Goal: Information Seeking & Learning: Learn about a topic

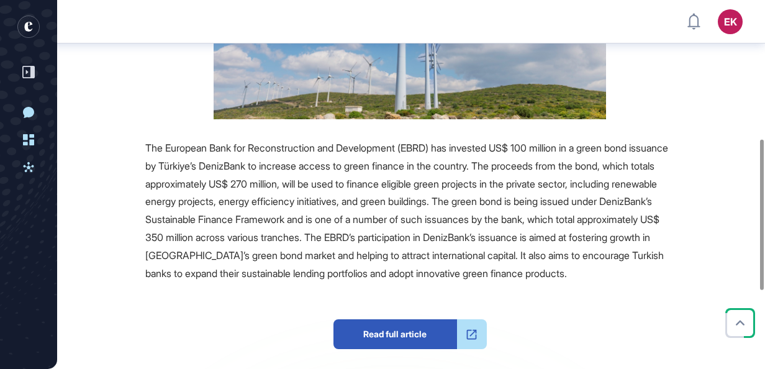
scroll to position [340, 0]
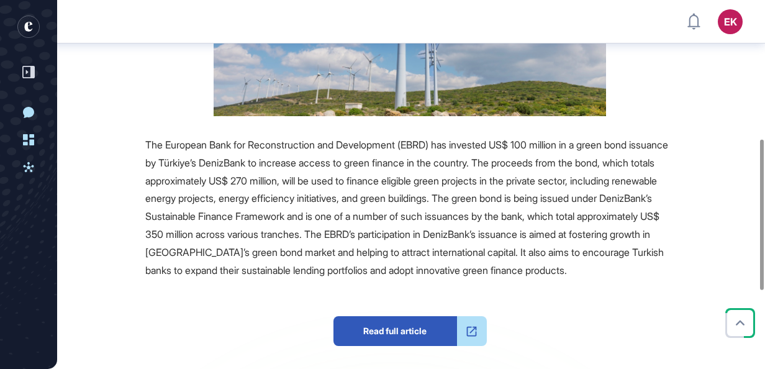
click at [381, 159] on span "The European Bank for Reconstruction and Development (EBRD) has invested US$ 10…" at bounding box center [406, 207] width 523 height 138
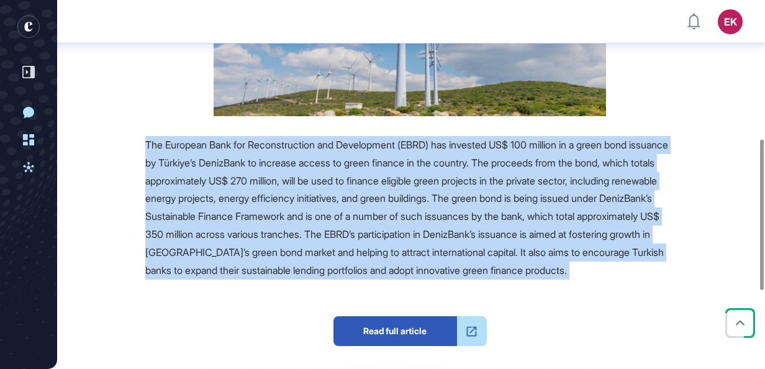
click at [150, 133] on div "Source Reference Companies The European Bank for Reconstruction and Development…" at bounding box center [375, 207] width 597 height 600
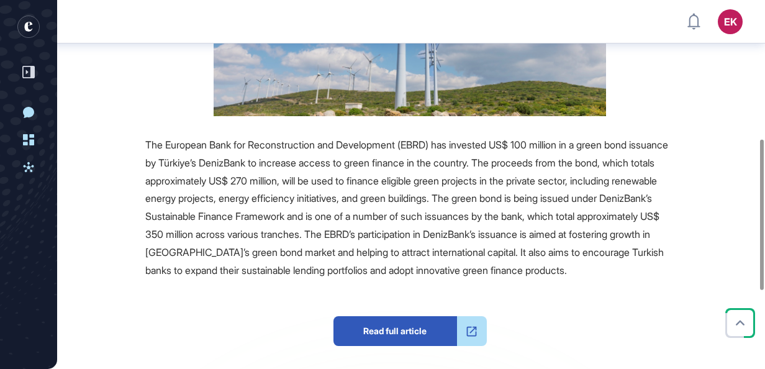
click at [212, 183] on span "The European Bank for Reconstruction and Development (EBRD) has invested US$ 10…" at bounding box center [406, 207] width 523 height 138
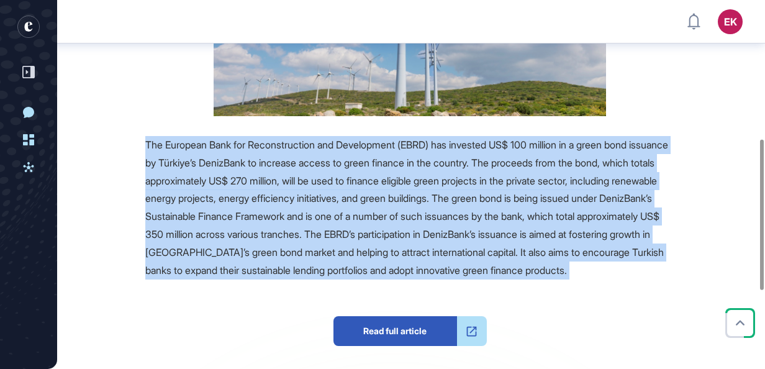
drag, startPoint x: 212, startPoint y: 183, endPoint x: 363, endPoint y: 213, distance: 153.8
click at [363, 213] on span "The European Bank for Reconstruction and Development (EBRD) has invested US$ 10…" at bounding box center [406, 207] width 523 height 138
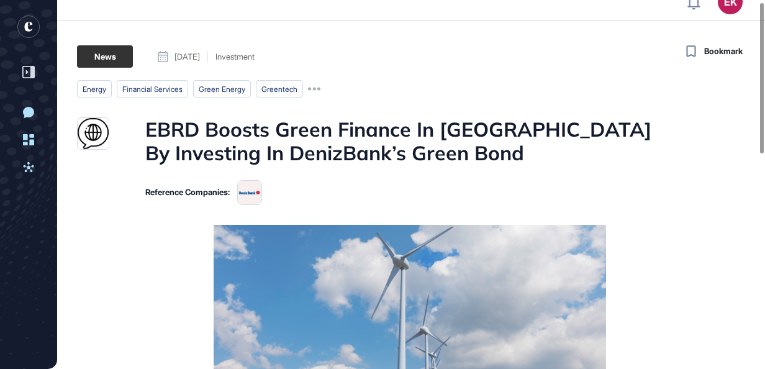
scroll to position [2, 0]
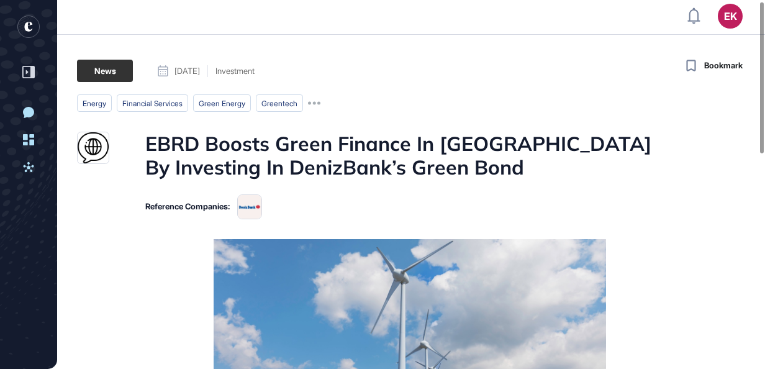
click at [325, 163] on h1 "EBRD Boosts Green Finance In [GEOGRAPHIC_DATA] By Investing In DenizBank’s Gree…" at bounding box center [409, 156] width 529 height 48
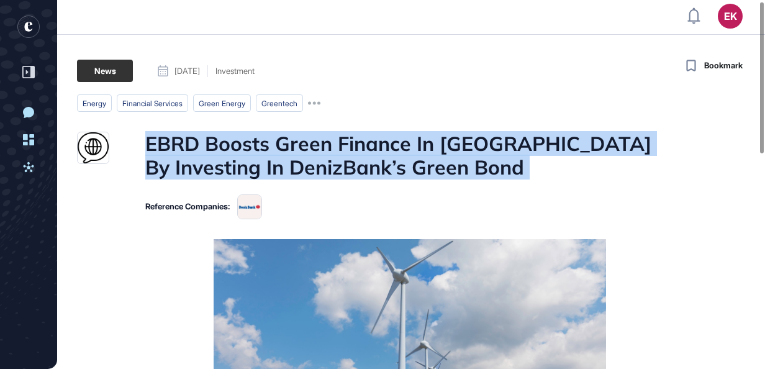
click at [325, 163] on h1 "EBRD Boosts Green Finance In [GEOGRAPHIC_DATA] By Investing In DenizBank’s Gree…" at bounding box center [409, 156] width 529 height 48
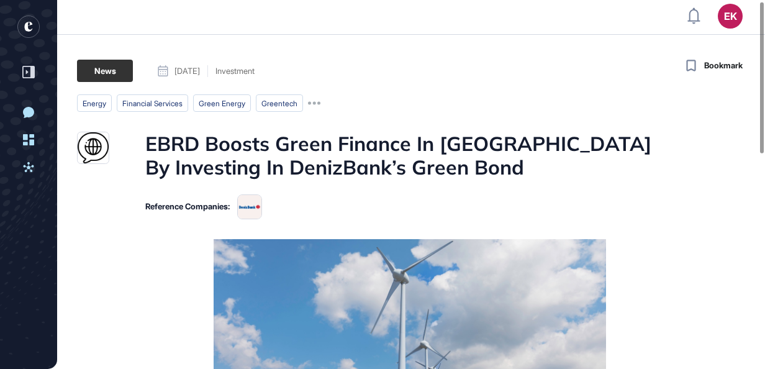
drag, startPoint x: 325, startPoint y: 163, endPoint x: 373, endPoint y: 195, distance: 56.8
click at [373, 195] on div "Reference Companies:" at bounding box center [375, 206] width 597 height 25
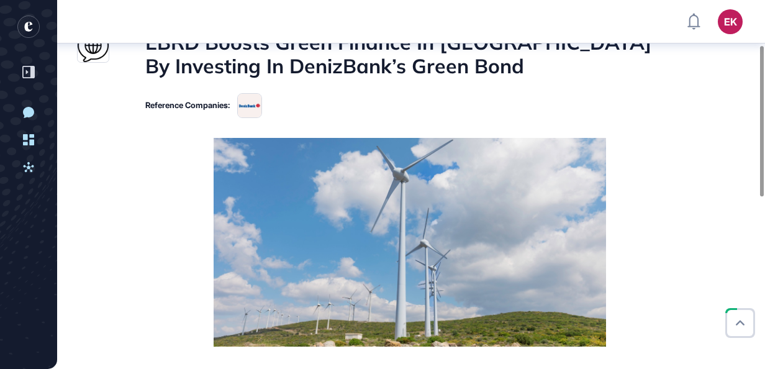
scroll to position [111, 0]
click at [260, 99] on img at bounding box center [249, 105] width 25 height 25
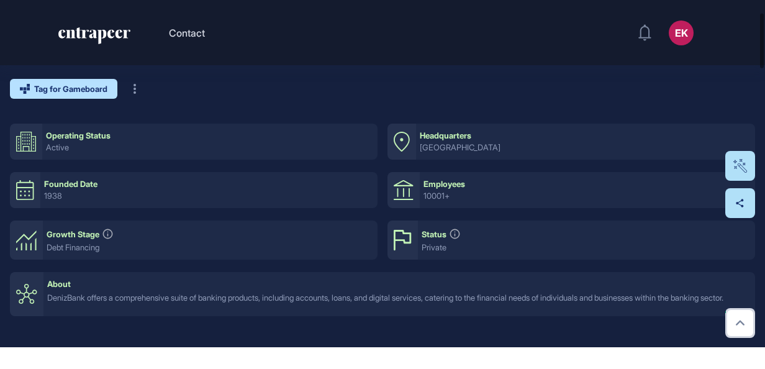
scroll to position [82, 0]
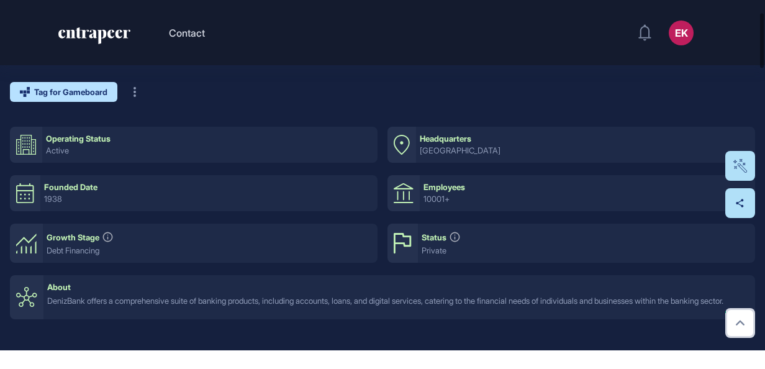
click at [456, 136] on div "Headquarters" at bounding box center [446, 138] width 52 height 9
drag, startPoint x: 456, startPoint y: 136, endPoint x: 438, endPoint y: 183, distance: 49.9
click at [438, 183] on div "Employees 10001+" at bounding box center [587, 193] width 335 height 36
click at [438, 183] on div "Employees" at bounding box center [444, 187] width 42 height 9
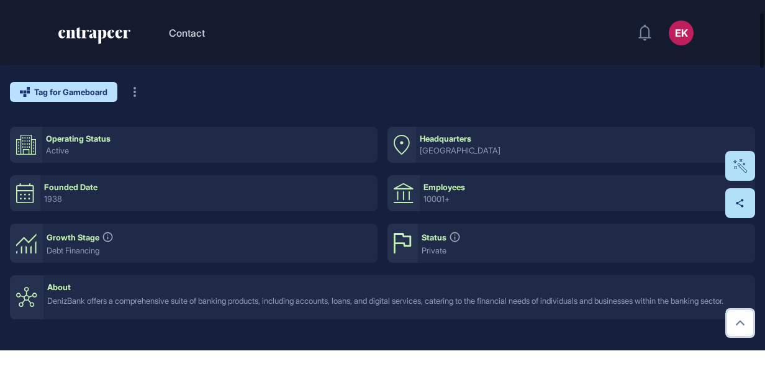
click at [55, 145] on div "Operating Status active" at bounding box center [209, 145] width 335 height 36
drag, startPoint x: 55, startPoint y: 145, endPoint x: 62, endPoint y: 138, distance: 10.1
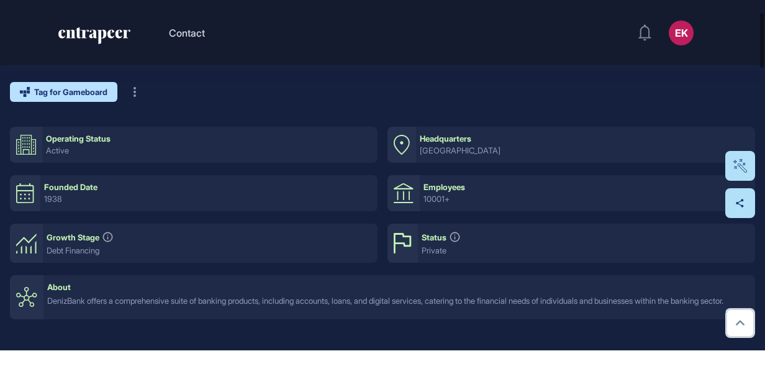
click at [62, 138] on div "Operating Status" at bounding box center [78, 138] width 65 height 9
drag, startPoint x: 62, startPoint y: 138, endPoint x: 61, endPoint y: 181, distance: 43.5
click at [61, 181] on div "Founded Date 1938" at bounding box center [208, 193] width 337 height 36
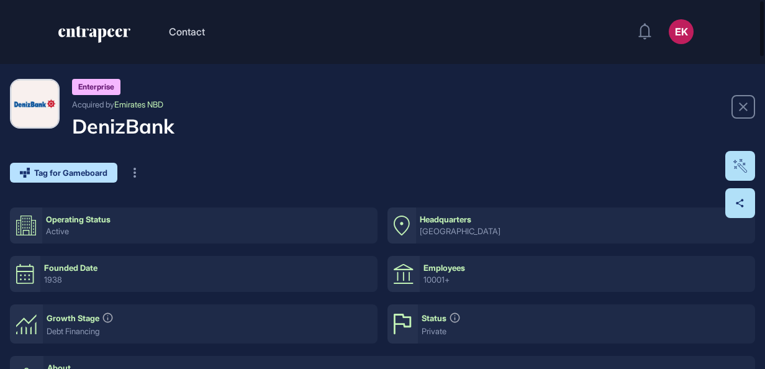
scroll to position [2, 0]
